Goal: Information Seeking & Learning: Learn about a topic

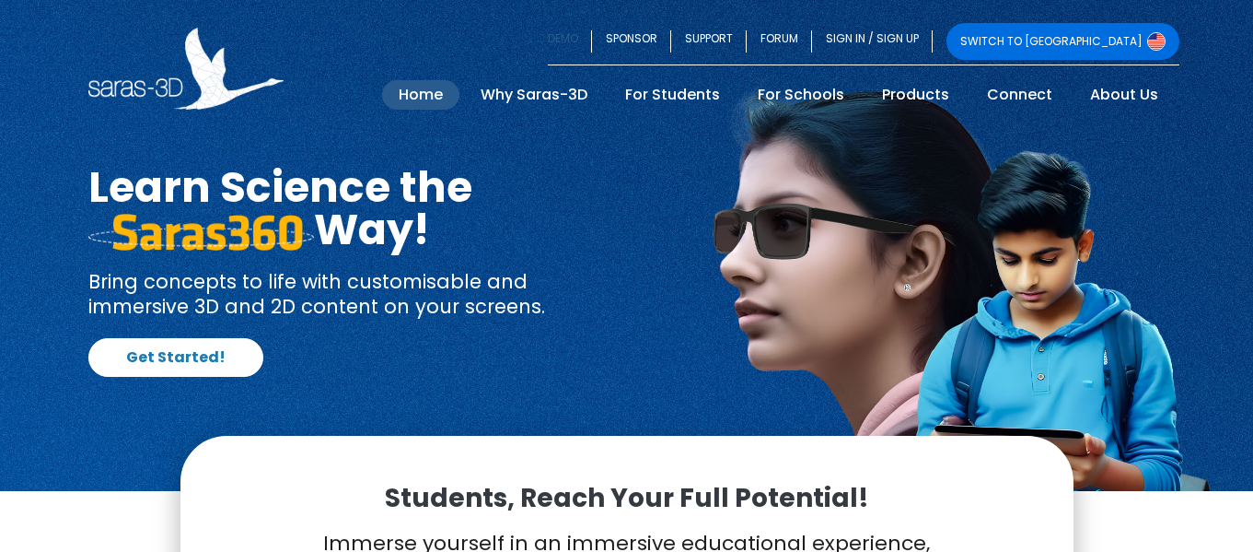
click at [592, 33] on link "DEMO" at bounding box center [570, 41] width 44 height 37
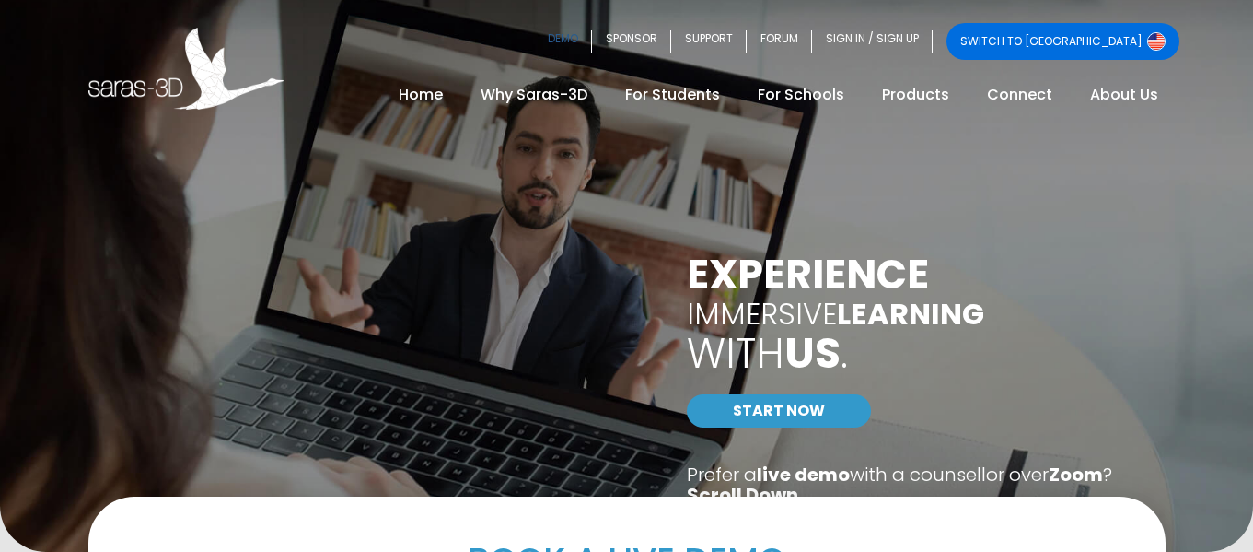
click at [592, 37] on link "DEMO" at bounding box center [570, 41] width 44 height 37
click at [788, 411] on link "START NOW" at bounding box center [779, 410] width 184 height 33
click at [592, 37] on link "DEMO" at bounding box center [570, 41] width 44 height 37
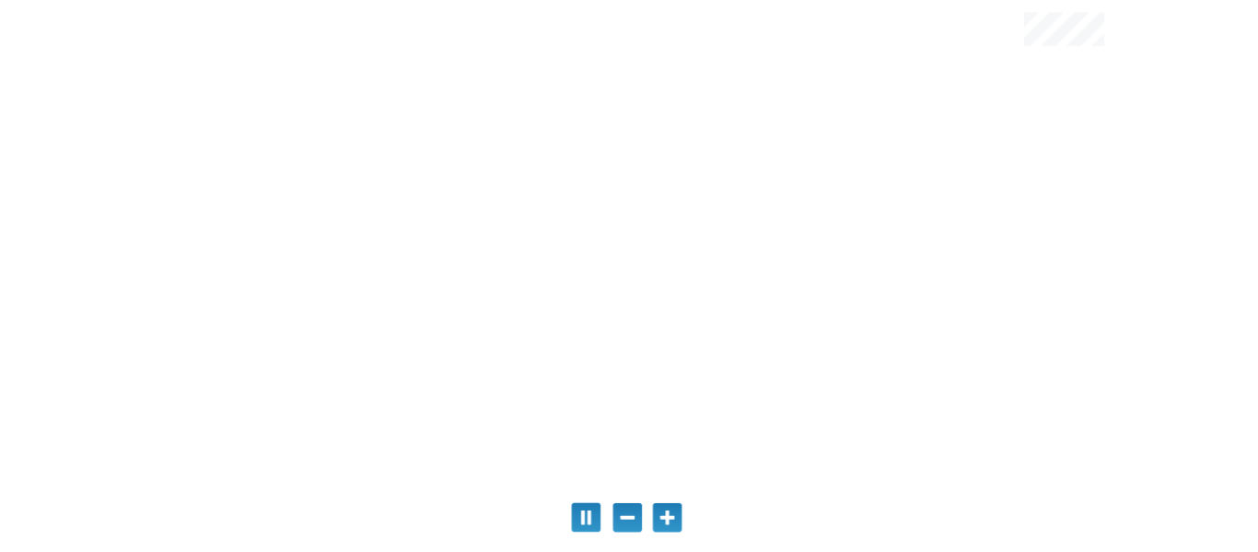
click at [355, 26] on div "Paused by McAfee® Web Boost" at bounding box center [277, 29] width 258 height 40
click at [731, 262] on div at bounding box center [629, 276] width 980 height 552
click at [848, 208] on div at bounding box center [629, 276] width 980 height 552
click at [580, 518] on div "This is a Scalable Vector Graphics" at bounding box center [585, 517] width 29 height 30
click at [581, 517] on div at bounding box center [586, 516] width 27 height 29
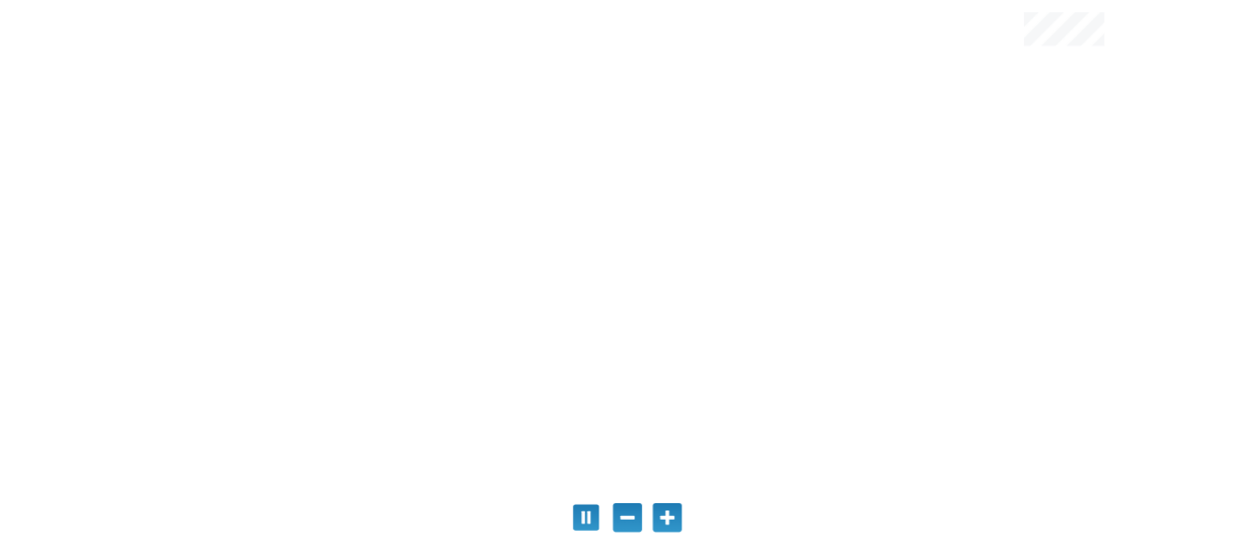
click at [584, 515] on div "This is a Scalable Vector Graphics" at bounding box center [585, 517] width 29 height 30
click at [595, 515] on div at bounding box center [586, 516] width 27 height 29
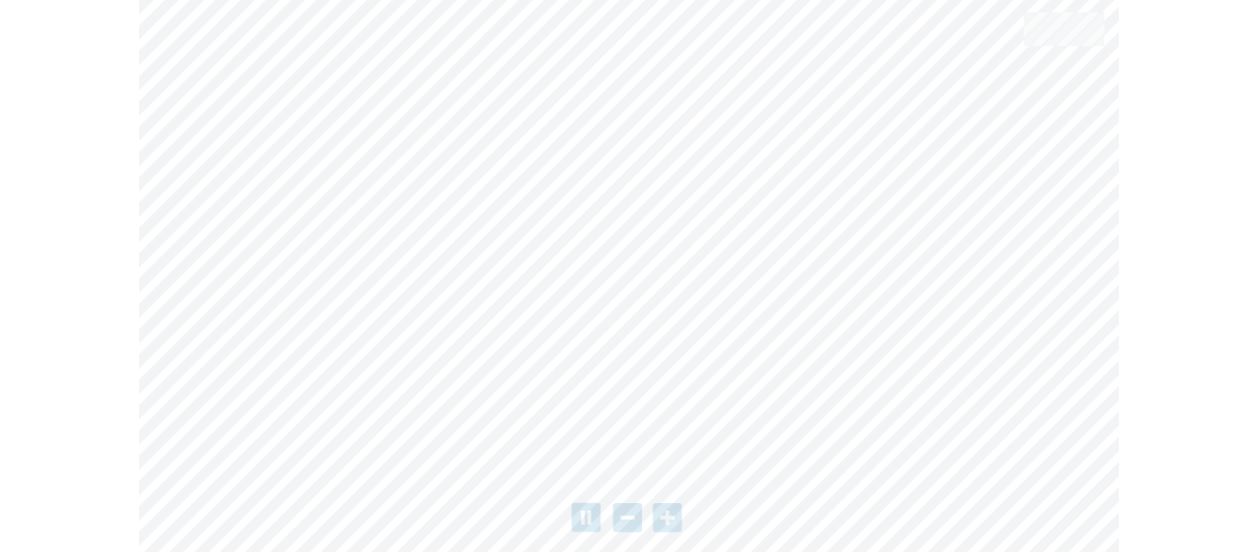
click at [355, 183] on div "I am a student" at bounding box center [340, 182] width 171 height 48
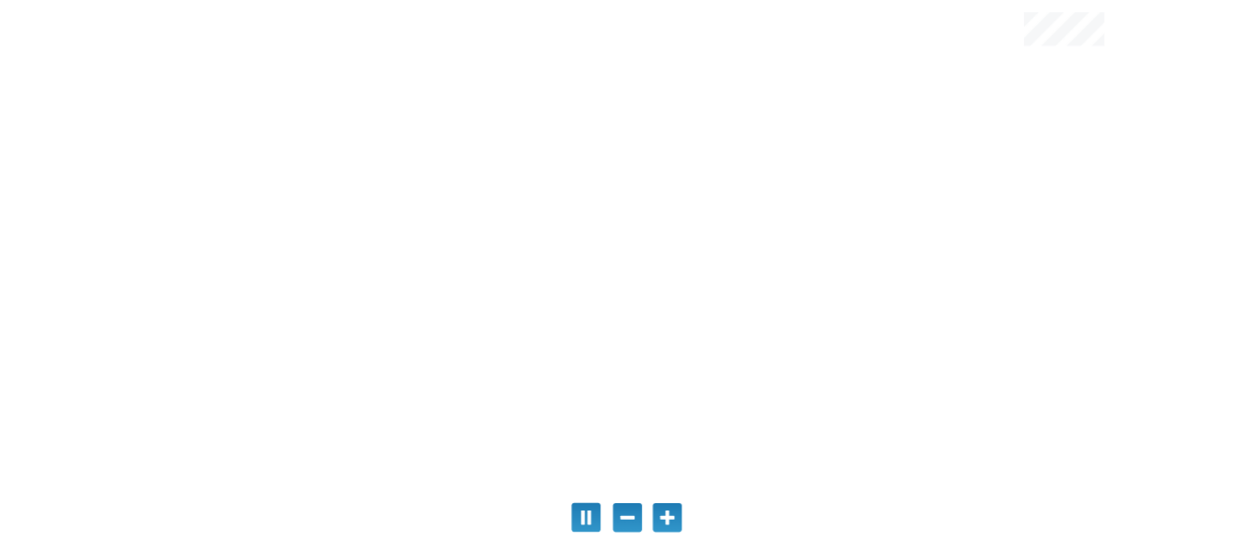
click at [584, 518] on div "This is a Scalable Vector Graphics" at bounding box center [585, 517] width 29 height 30
click at [576, 514] on div at bounding box center [586, 516] width 27 height 29
click at [585, 518] on div "This is a Scalable Vector Graphics" at bounding box center [585, 517] width 29 height 30
click at [573, 521] on div at bounding box center [586, 516] width 27 height 29
click at [592, 513] on div "This is a Scalable Vector Graphics" at bounding box center [585, 517] width 29 height 30
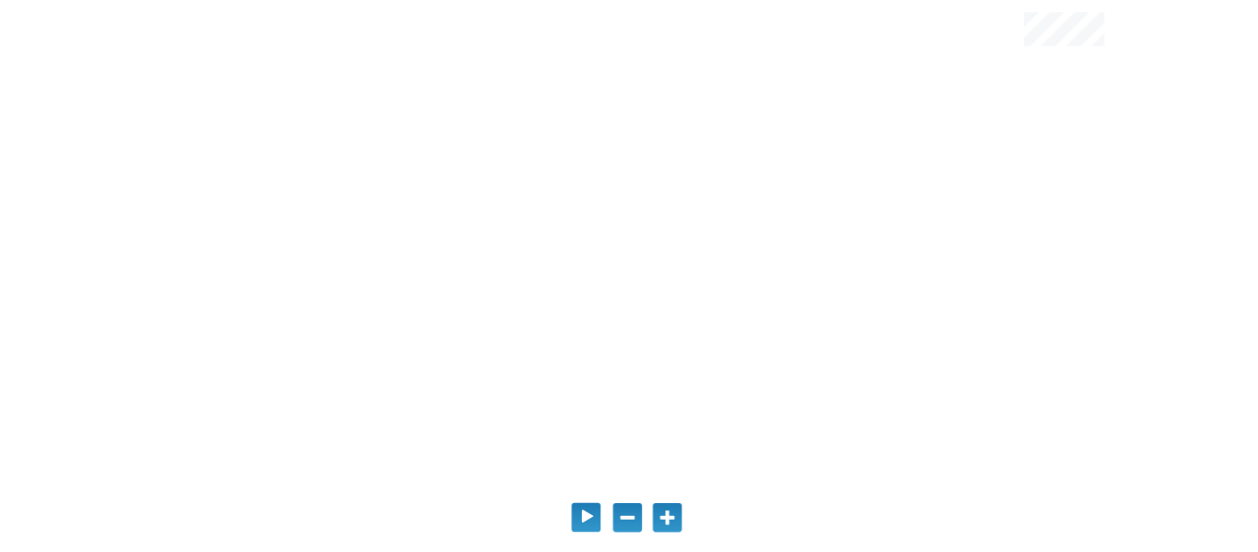
click at [587, 518] on div at bounding box center [586, 516] width 27 height 29
